Goal: Navigation & Orientation: Find specific page/section

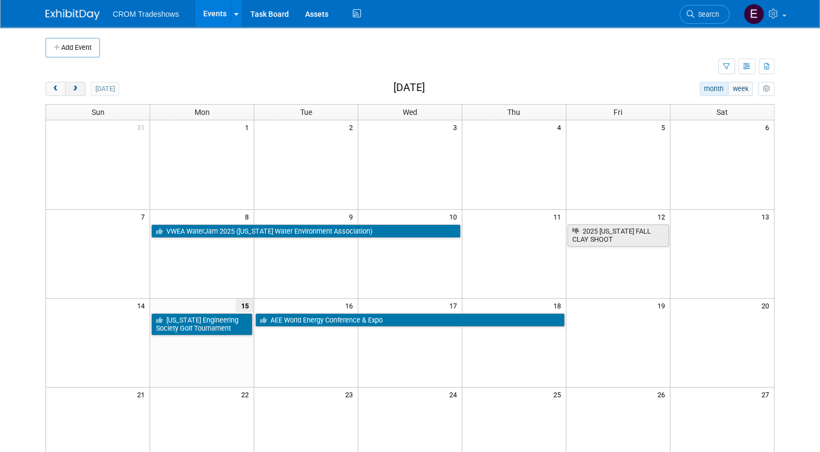
click at [71, 89] on span "next" at bounding box center [75, 89] width 8 height 7
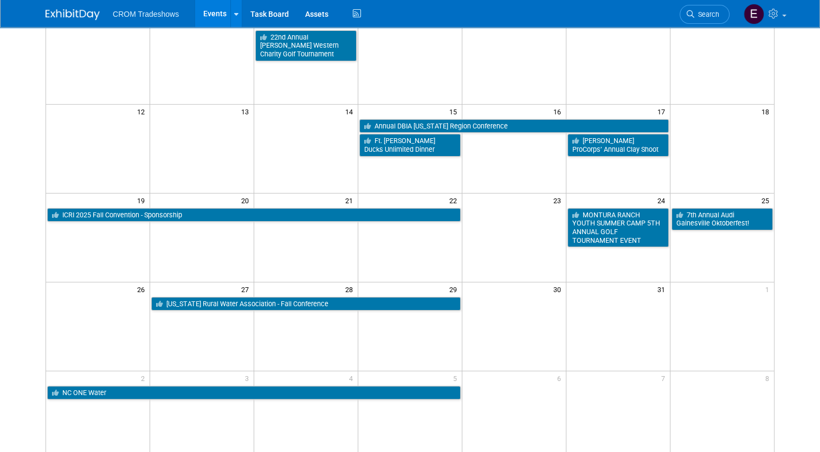
scroll to position [195, 0]
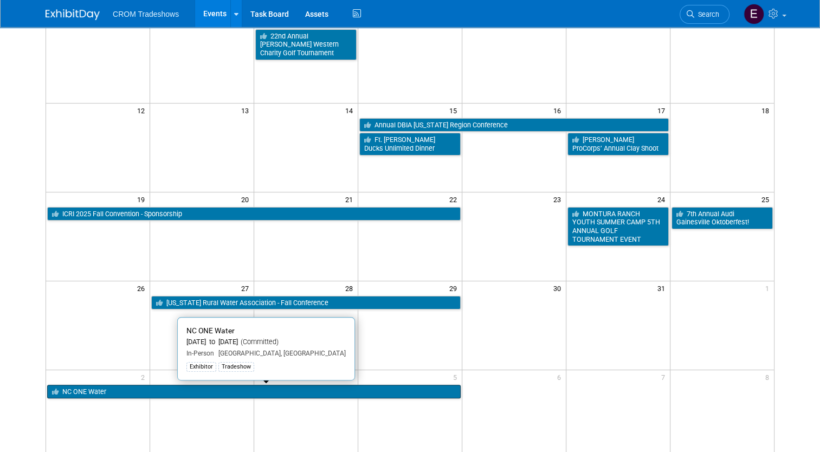
click at [240, 395] on link "NC ONE Water" at bounding box center [254, 392] width 414 height 14
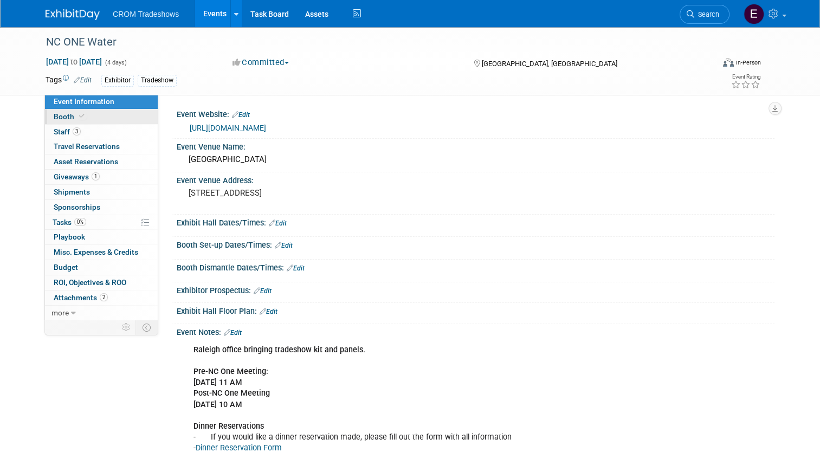
click at [61, 113] on span "Booth" at bounding box center [70, 116] width 33 height 9
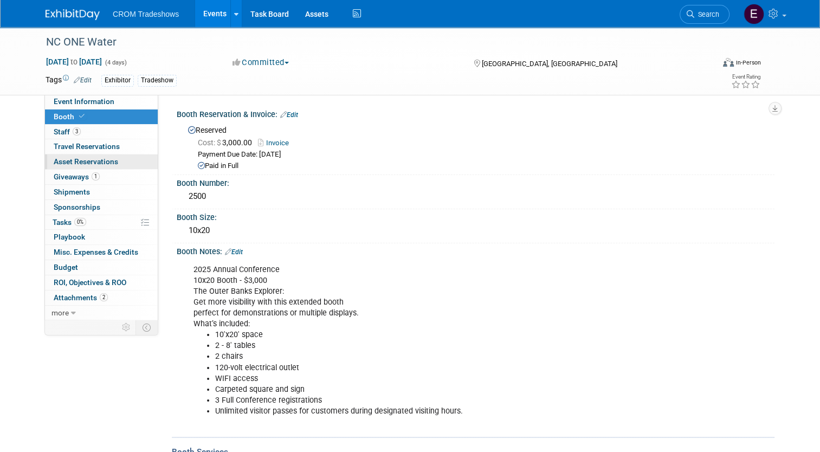
click at [92, 168] on link "0 Asset Reservations 0" at bounding box center [101, 161] width 113 height 15
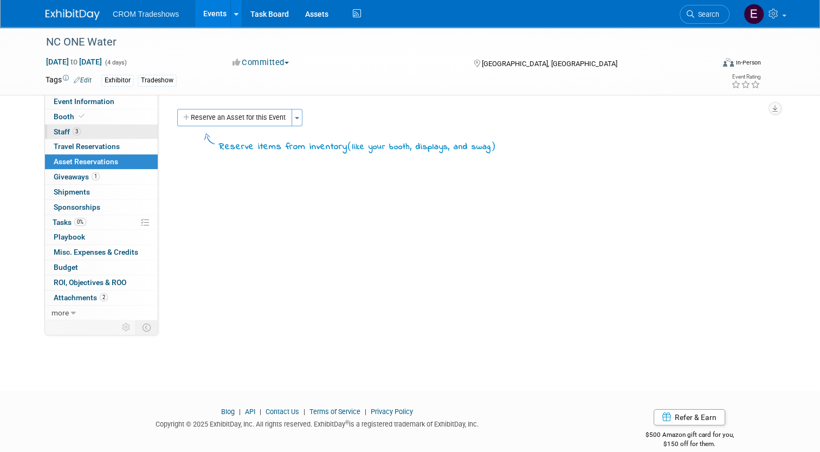
click at [86, 138] on link "3 Staff 3" at bounding box center [101, 132] width 113 height 15
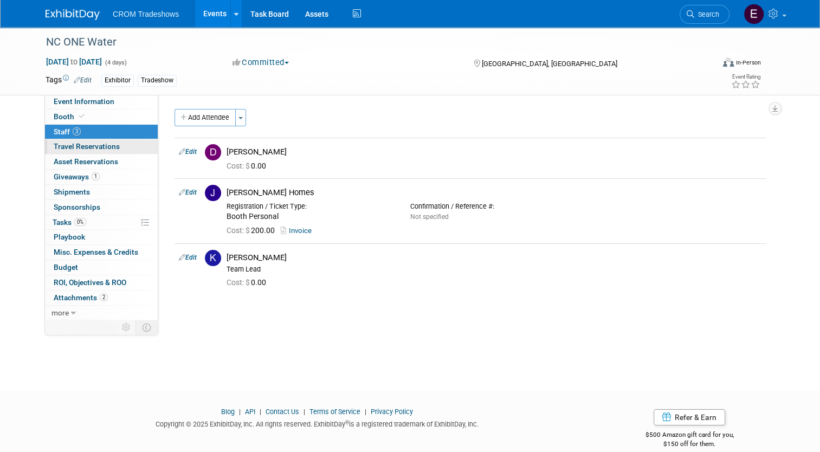
click at [95, 150] on span "Travel Reservations 0" at bounding box center [87, 146] width 66 height 9
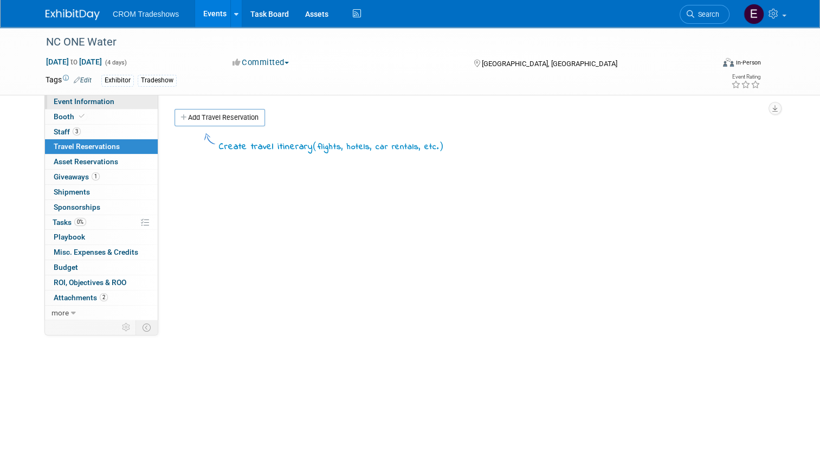
click at [117, 100] on link "Event Information" at bounding box center [101, 101] width 113 height 15
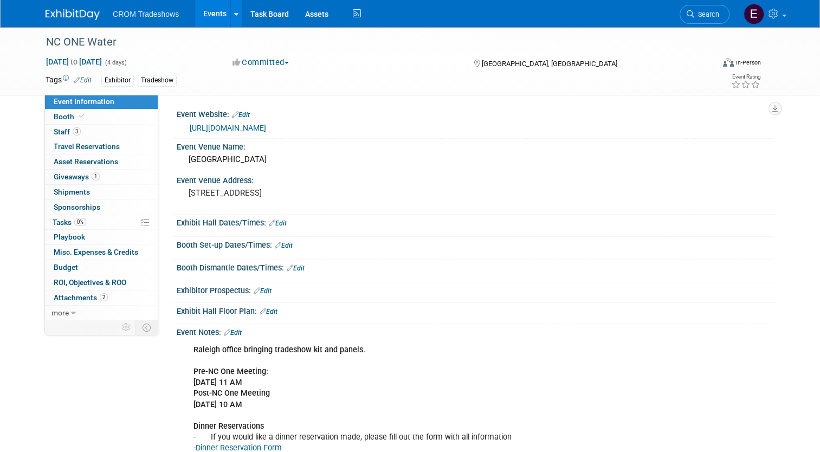
click at [250, 130] on link "[URL][DOMAIN_NAME]" at bounding box center [228, 128] width 76 height 9
